Goal: Task Accomplishment & Management: Complete application form

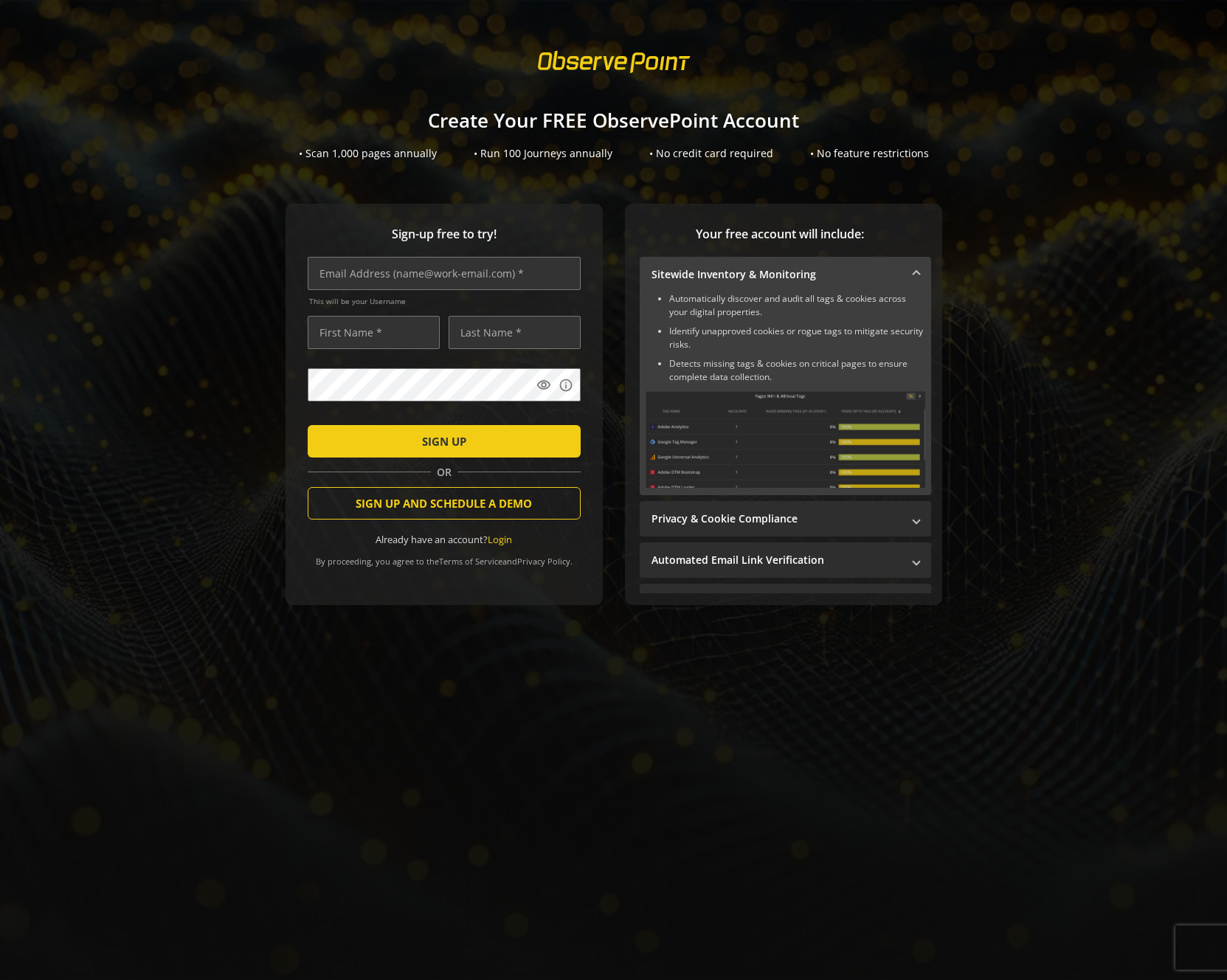
click at [252, 271] on div "Sign-up free to try! This will be your Username visibility info SIGN UP OR SIGN…" at bounding box center [614, 433] width 1192 height 461
drag, startPoint x: 1054, startPoint y: 281, endPoint x: 1043, endPoint y: 403, distance: 122.5
click at [1054, 281] on div "Sign-up free to try! This will be your Username visibility info SIGN UP OR SIGN…" at bounding box center [614, 433] width 1192 height 461
click at [372, 496] on span "SIGN UP AND SCHEDULE A DEMO" at bounding box center [444, 504] width 176 height 27
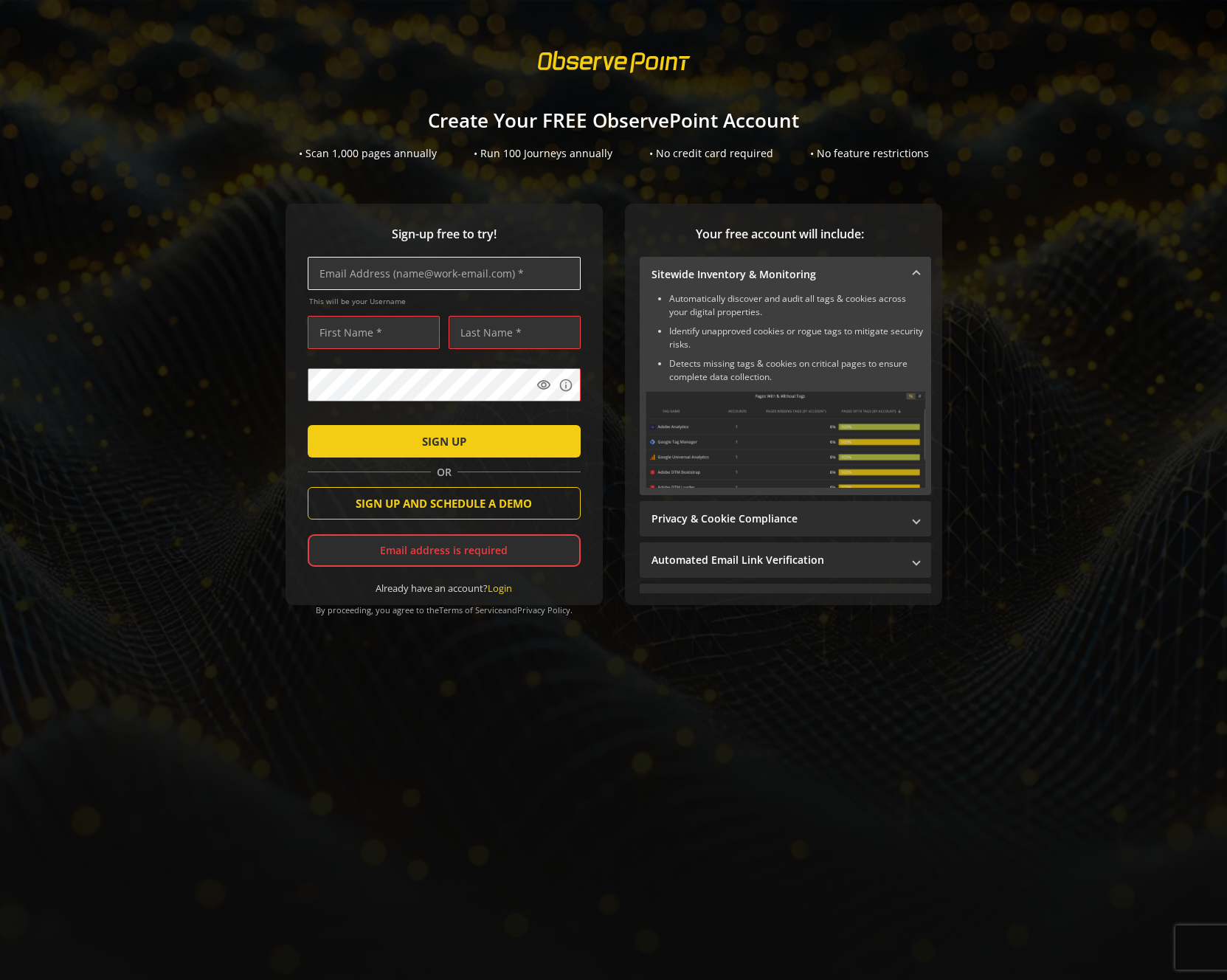
click at [410, 262] on input "text" at bounding box center [444, 273] width 273 height 33
type input "[PERSON_NAME][EMAIL_ADDRESS][PERSON_NAME][DOMAIN_NAME]"
type input "[PERSON_NAME]"
click at [462, 516] on span "SIGN UP AND SCHEDULE A DEMO" at bounding box center [444, 504] width 176 height 27
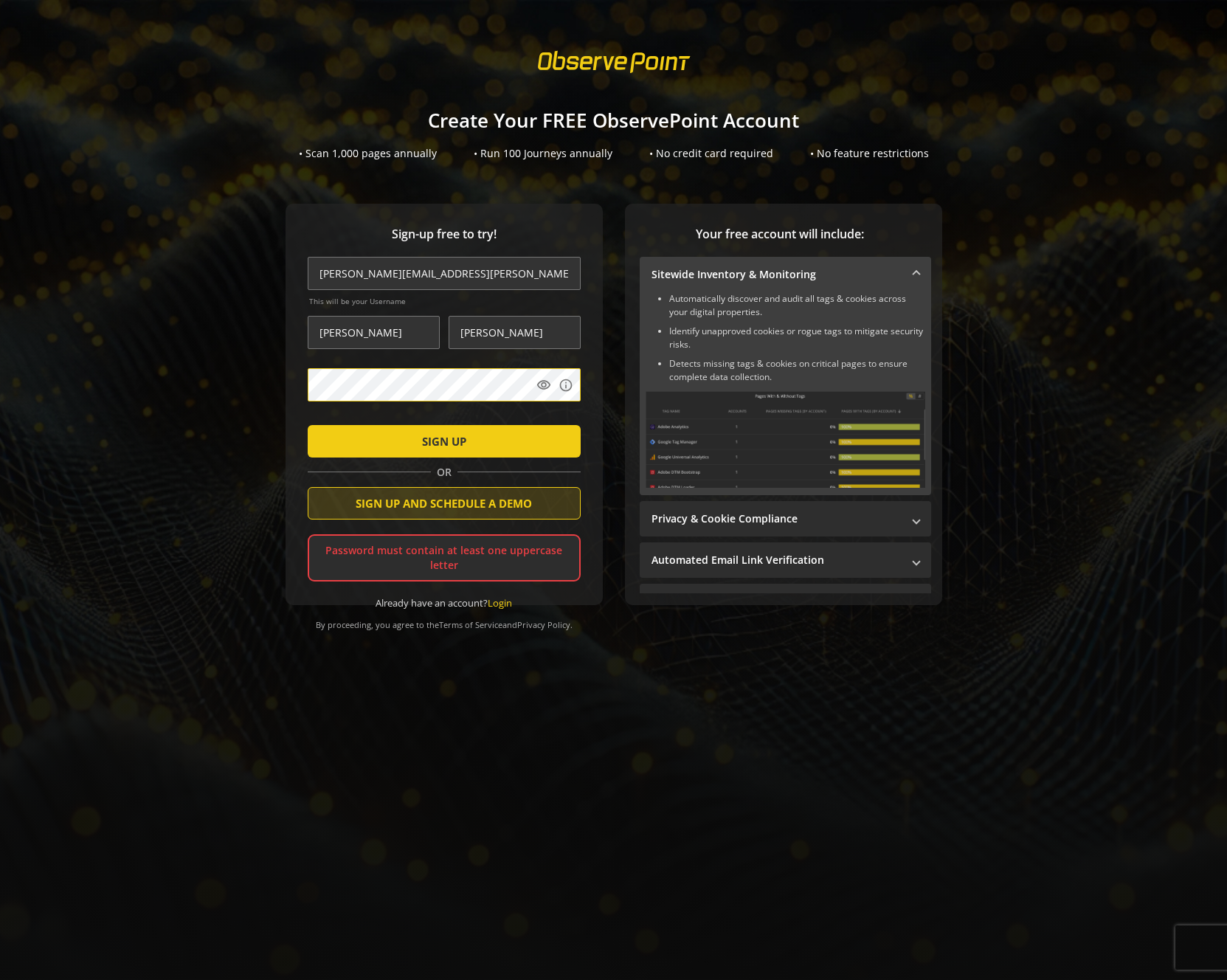
click at [470, 513] on span "SIGN UP AND SCHEDULE A DEMO" at bounding box center [444, 504] width 176 height 27
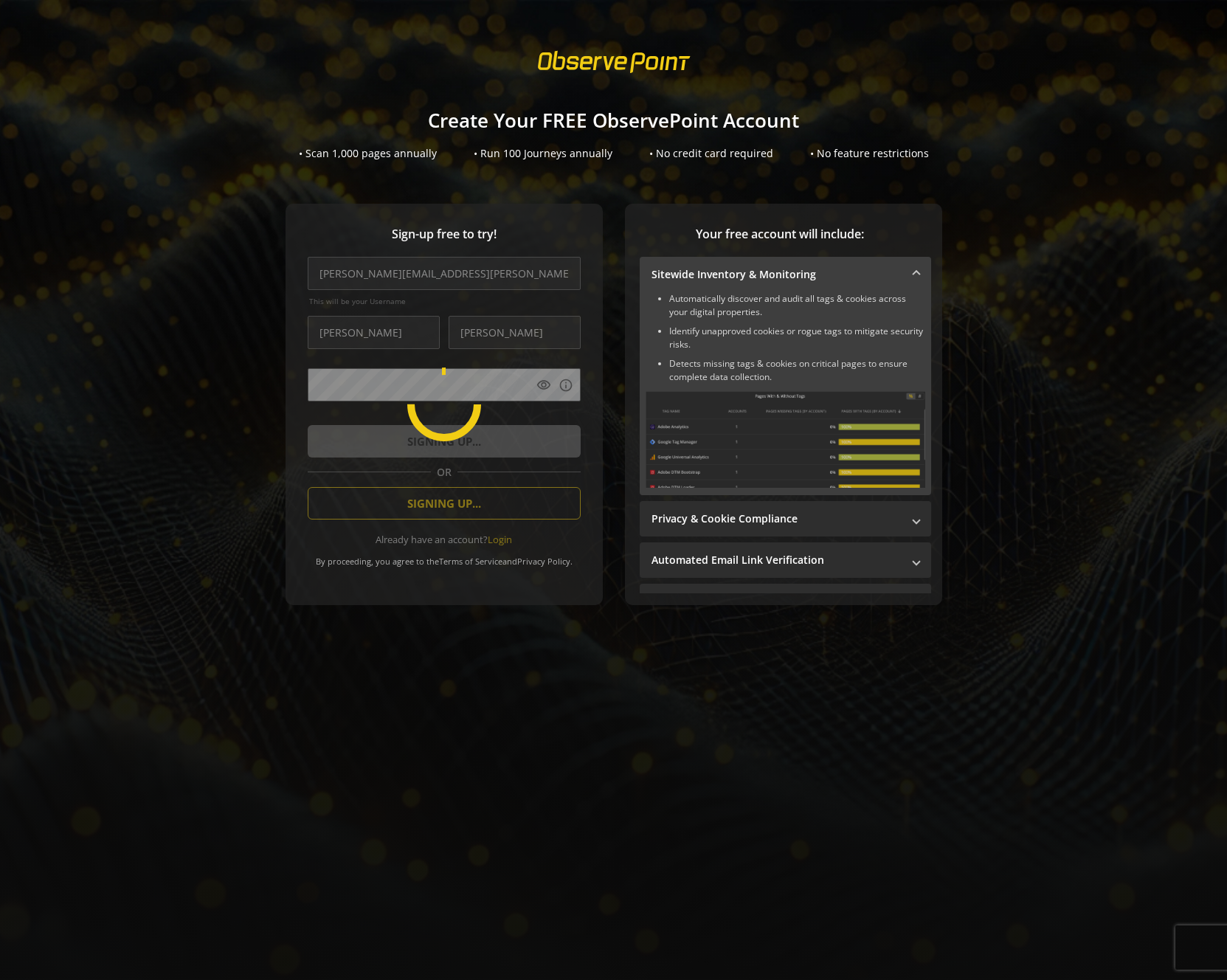
click at [1129, 431] on div "Sign-up free to try! [PERSON_NAME][EMAIL_ADDRESS][PERSON_NAME][DOMAIN_NAME] Thi…" at bounding box center [614, 433] width 1192 height 461
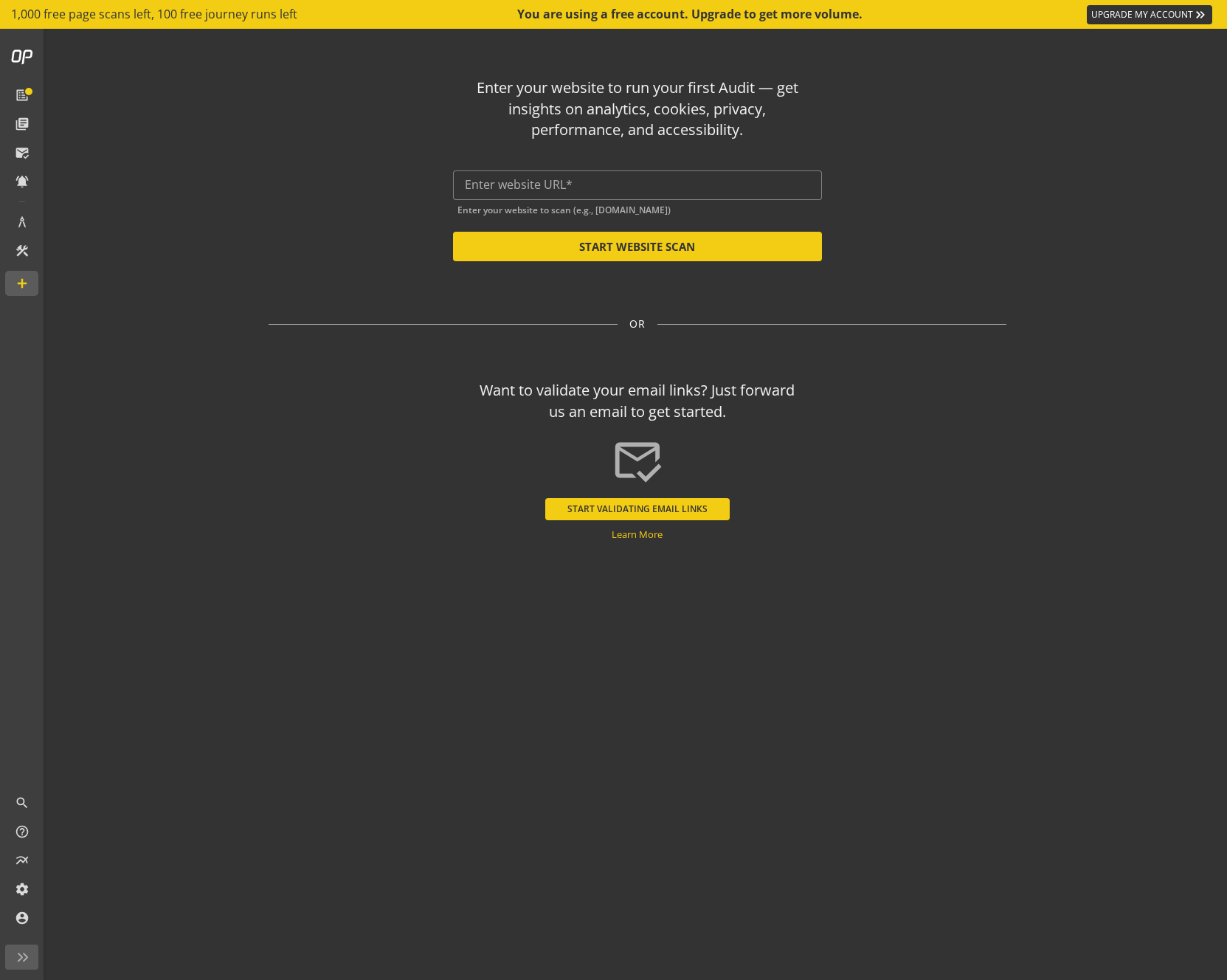
click at [875, 242] on div "Enter your website to run your first Audit — get insights on analytics, cookies…" at bounding box center [638, 163] width 738 height 195
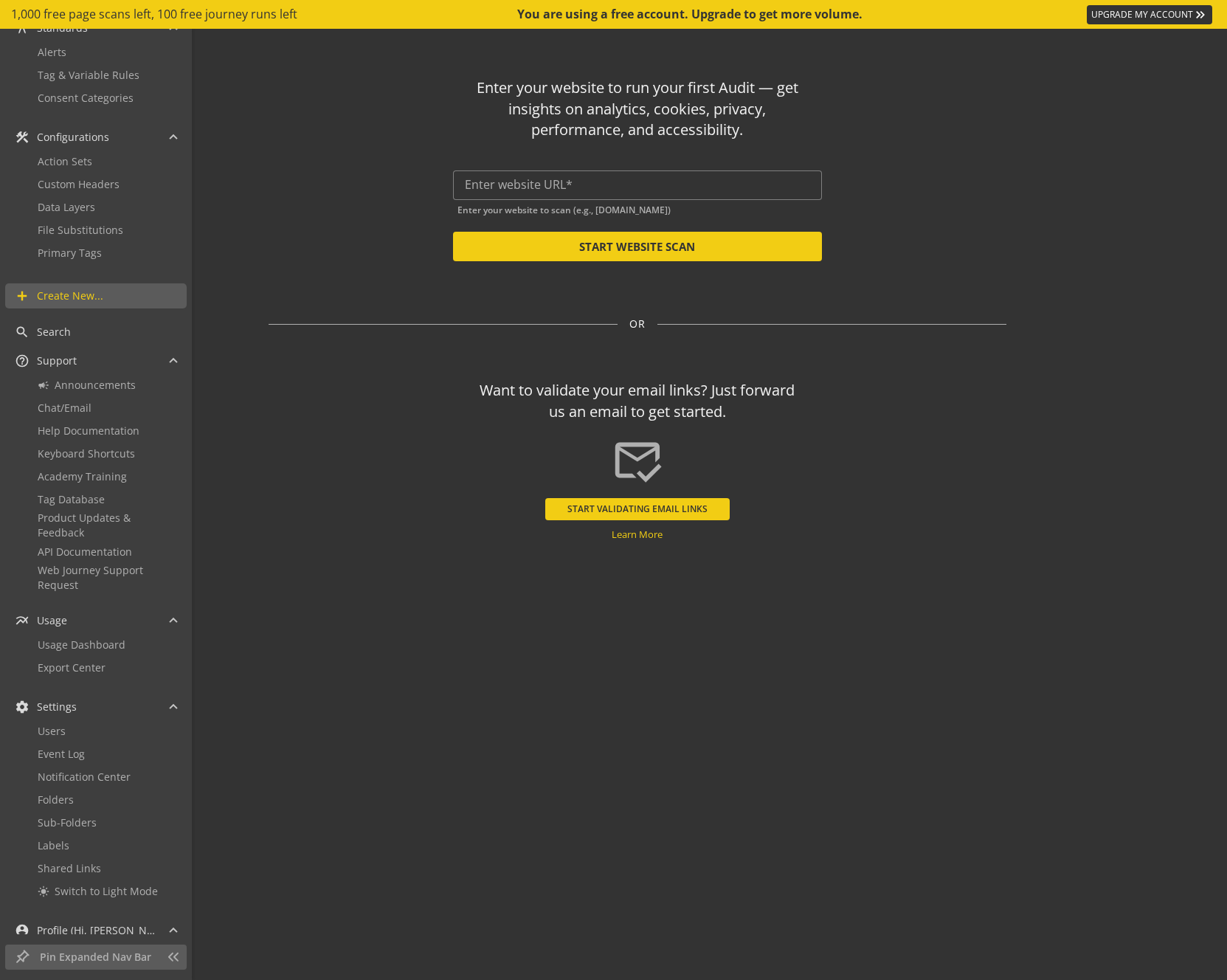
scroll to position [379, 0]
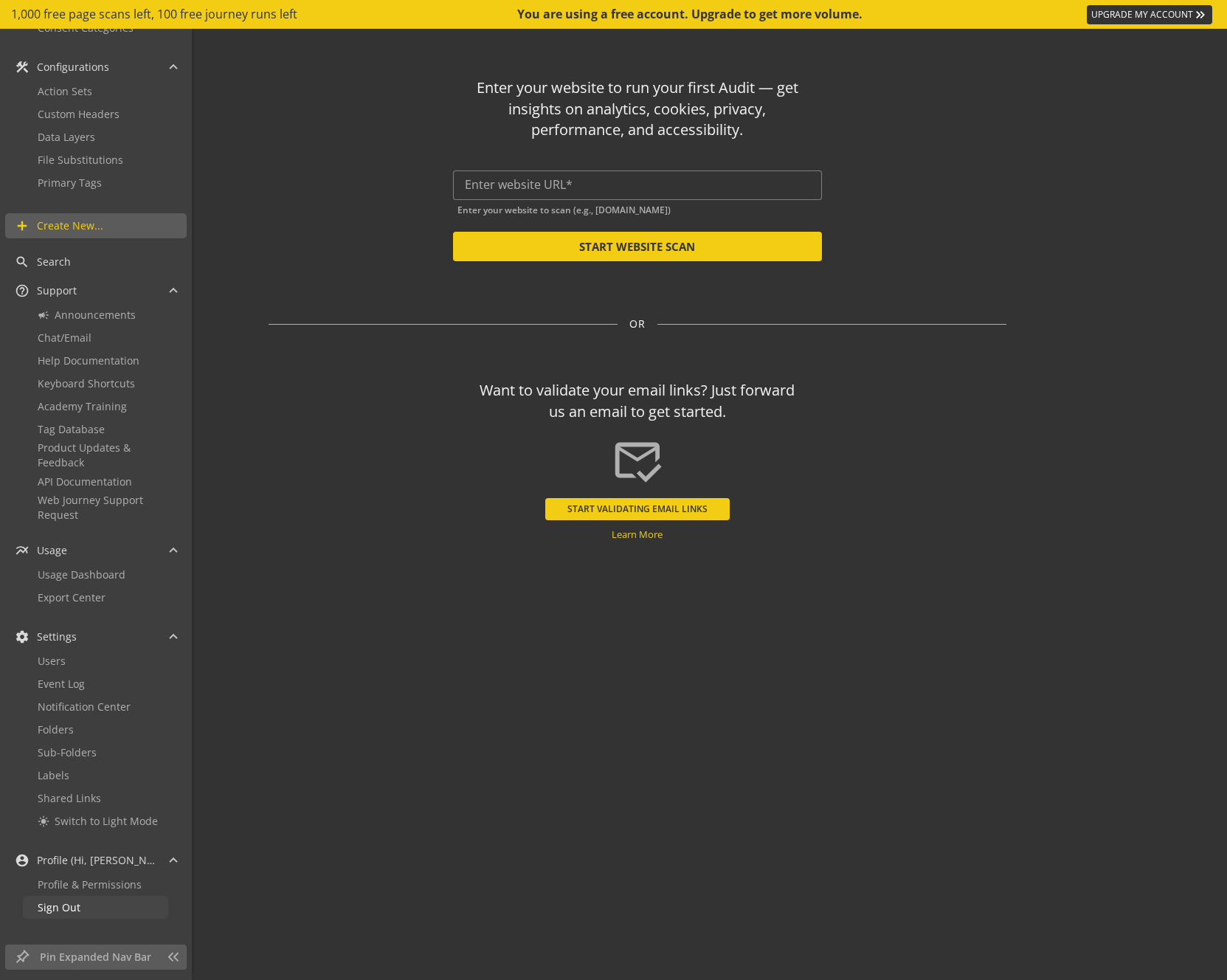
click at [77, 908] on span "Sign Out" at bounding box center [59, 907] width 43 height 14
